Goal: Obtain resource: Download file/media

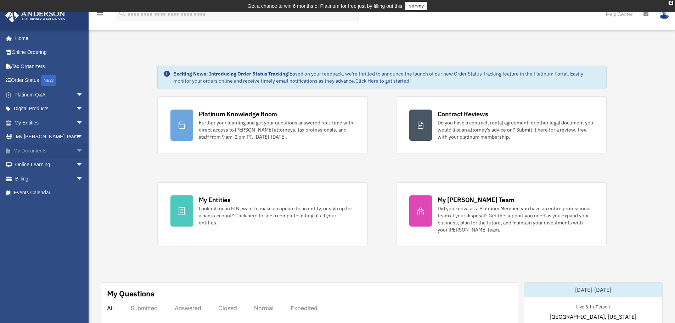
click at [76, 151] on span "arrow_drop_down" at bounding box center [83, 151] width 14 height 15
click at [76, 219] on span "arrow_drop_down" at bounding box center [83, 221] width 14 height 15
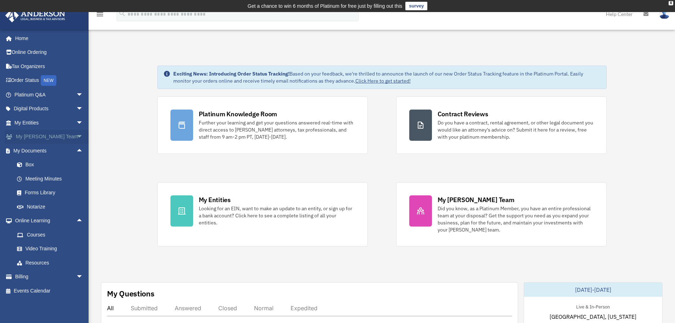
click at [76, 135] on span "arrow_drop_down" at bounding box center [83, 137] width 14 height 15
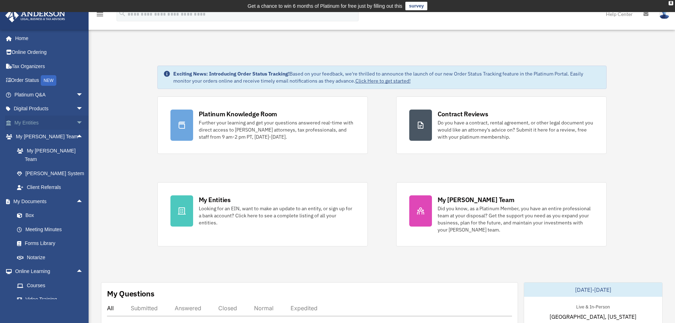
click at [76, 120] on span "arrow_drop_down" at bounding box center [83, 123] width 14 height 15
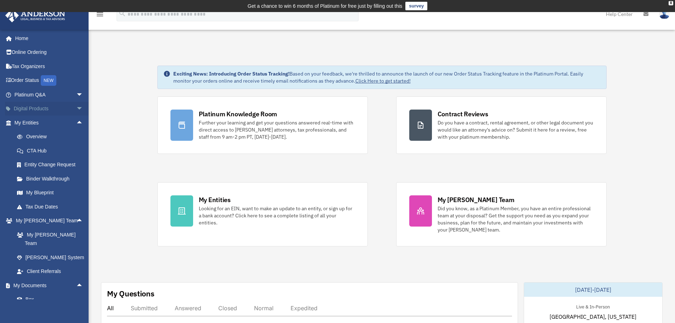
click at [76, 110] on span "arrow_drop_down" at bounding box center [83, 109] width 14 height 15
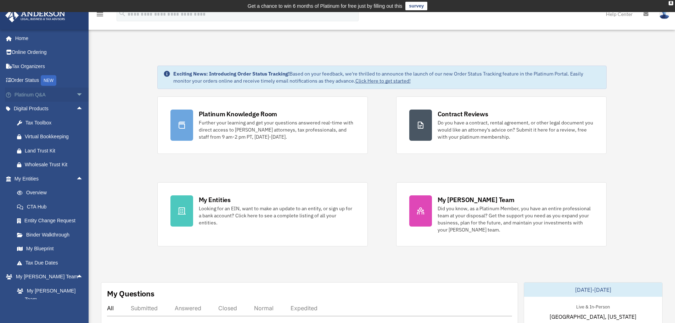
click at [76, 92] on span "arrow_drop_down" at bounding box center [83, 95] width 14 height 15
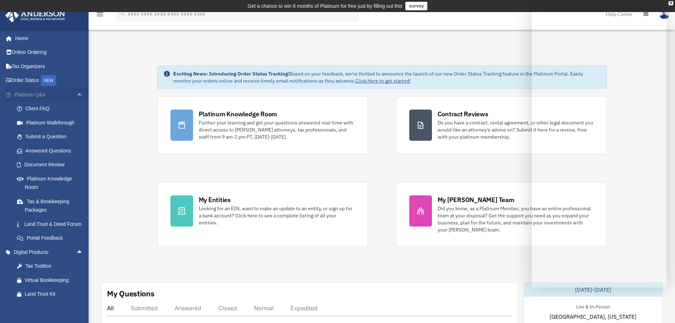
click at [76, 94] on span "arrow_drop_up" at bounding box center [83, 95] width 14 height 15
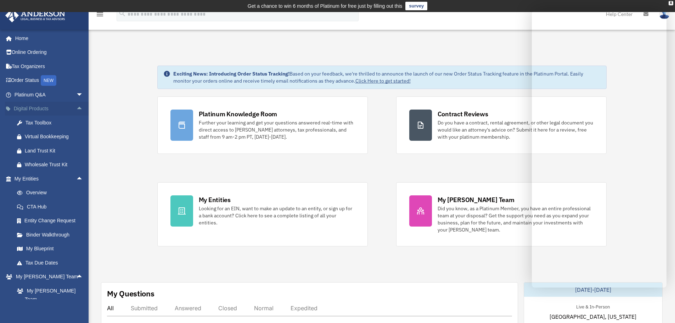
click at [76, 109] on span "arrow_drop_up" at bounding box center [83, 109] width 14 height 15
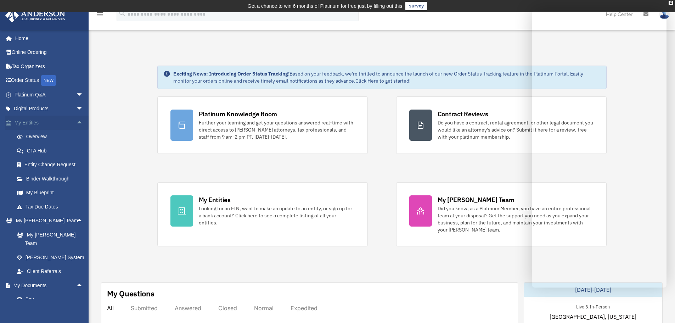
click at [76, 122] on span "arrow_drop_up" at bounding box center [83, 123] width 14 height 15
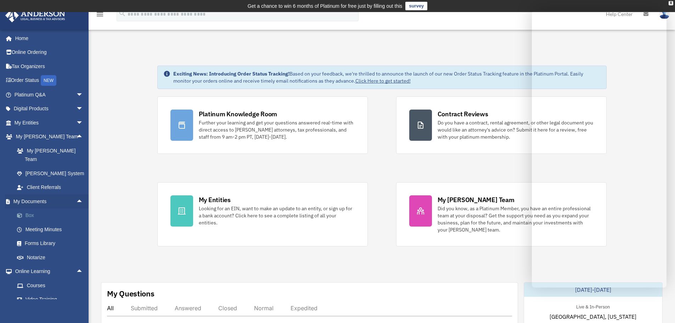
click at [32, 208] on link "Box" at bounding box center [52, 215] width 84 height 14
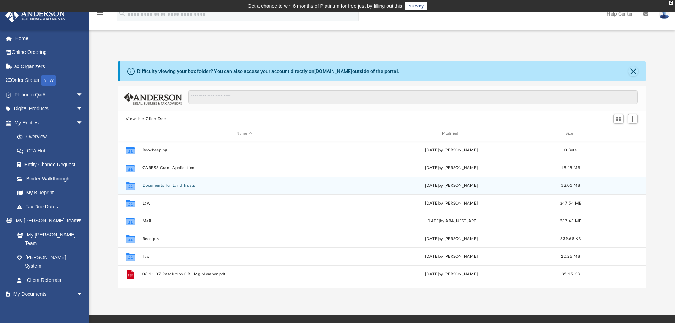
scroll to position [156, 523]
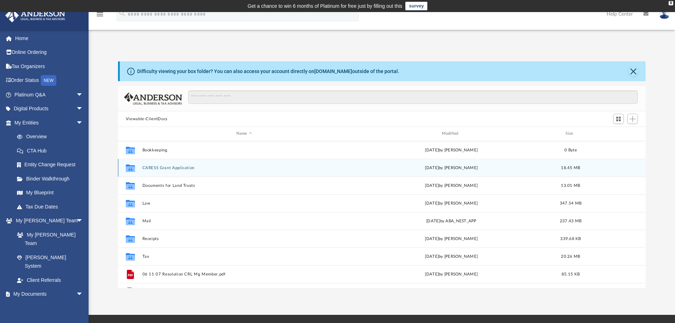
click at [177, 165] on div "Collaborated Folder CARESS Grant Application [DATE] by [PERSON_NAME] 18.45 MB" at bounding box center [382, 168] width 528 height 18
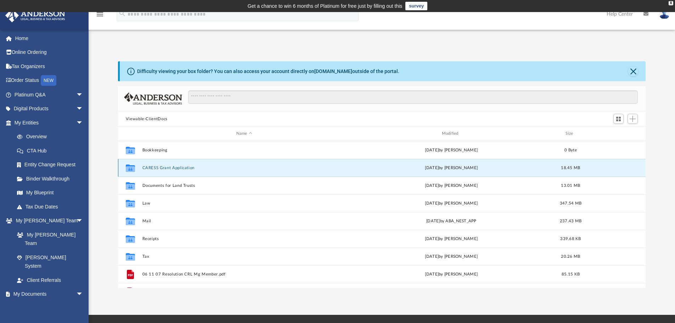
click at [177, 168] on button "CARESS Grant Application" at bounding box center [244, 168] width 204 height 5
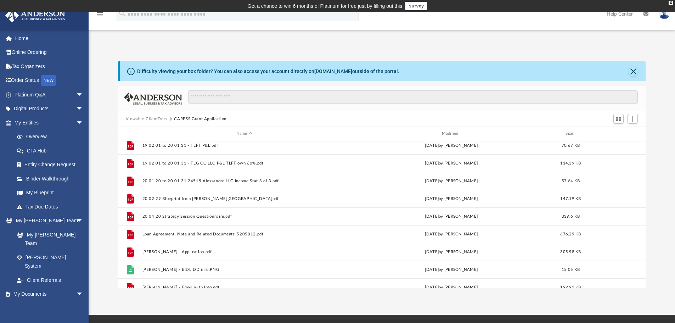
scroll to position [142, 0]
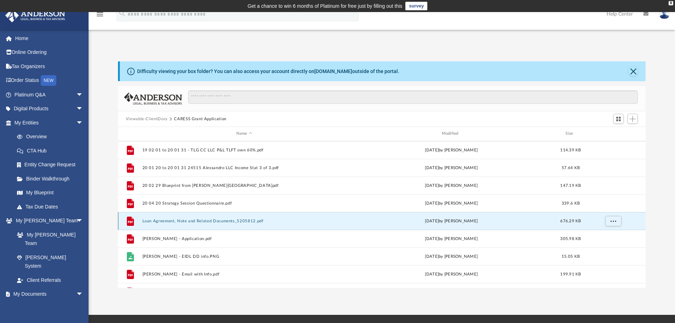
click at [219, 222] on button "Loan Agreement, Note and Related Documents_5205812.pdf" at bounding box center [244, 221] width 204 height 5
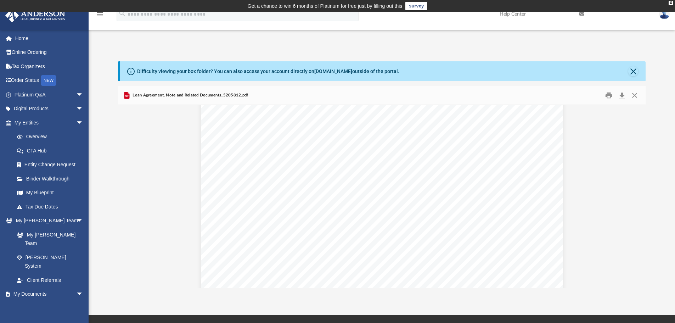
scroll to position [35, 0]
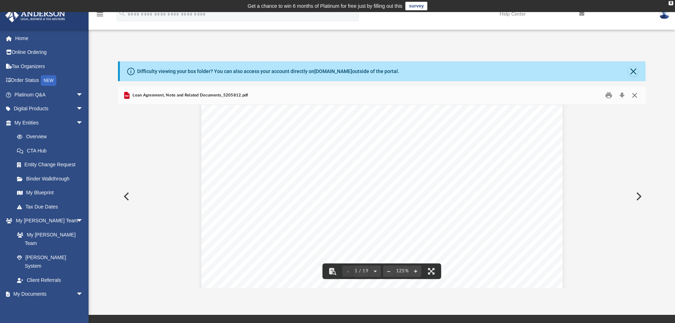
click at [637, 94] on button "Close" at bounding box center [634, 95] width 13 height 11
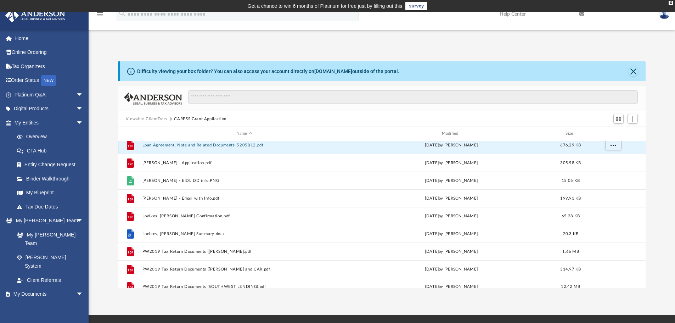
scroll to position [225, 0]
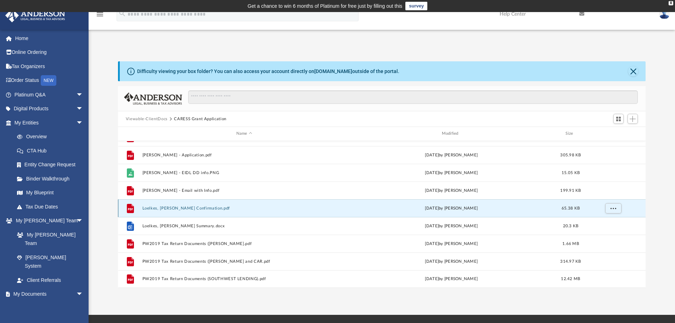
click at [203, 207] on button "Loelkes, Carmela EIDL Confirmation.pdf" at bounding box center [244, 208] width 204 height 5
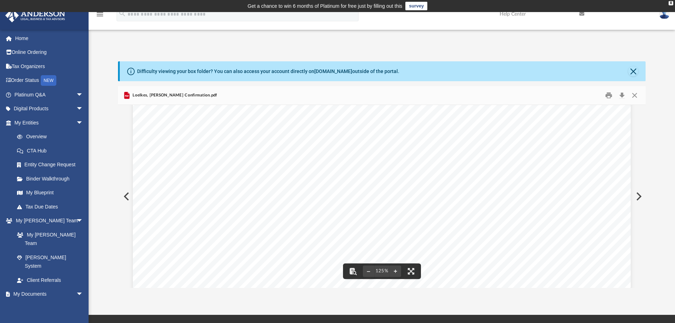
scroll to position [0, 0]
click at [637, 91] on button "Close" at bounding box center [634, 95] width 13 height 11
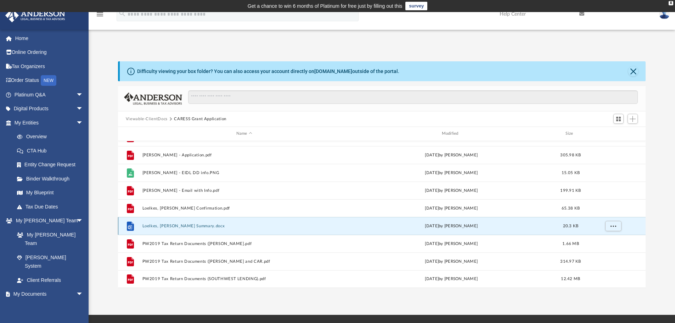
click at [204, 224] on button "Loelkes, Carmela EIDL Summary.docx" at bounding box center [244, 226] width 204 height 5
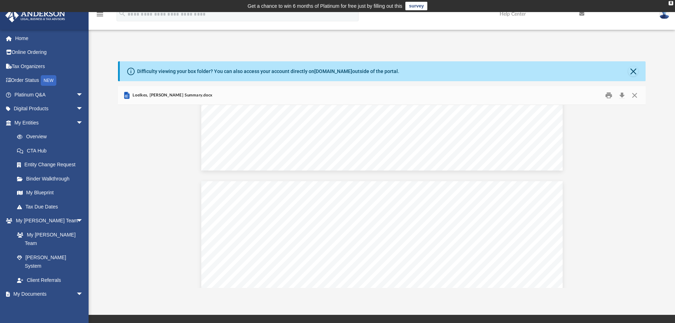
scroll to position [674, 0]
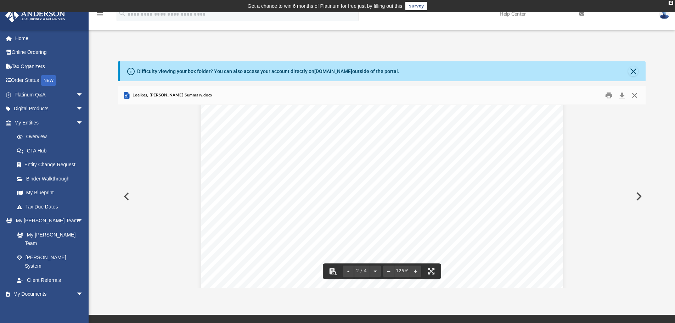
click at [635, 98] on button "Close" at bounding box center [634, 95] width 13 height 11
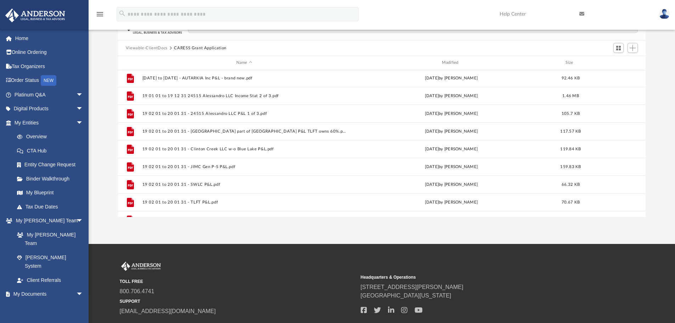
scroll to position [0, 0]
